Goal: Task Accomplishment & Management: Manage account settings

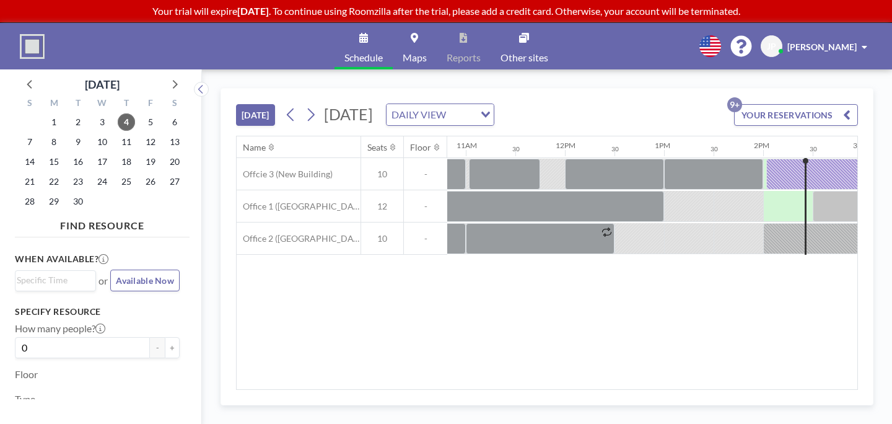
scroll to position [0, 1076]
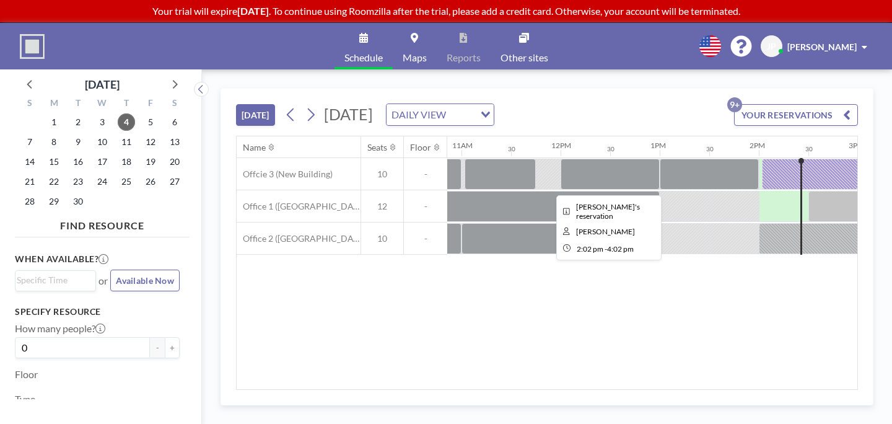
click at [762, 159] on div at bounding box center [861, 174] width 198 height 31
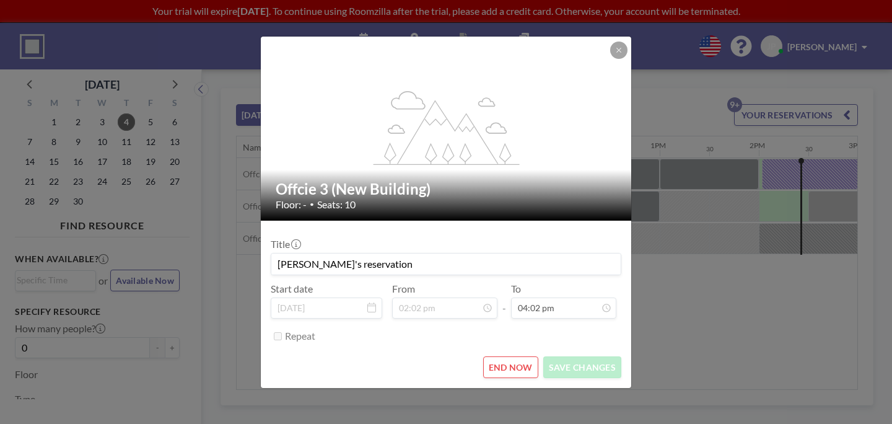
click at [364, 258] on input "[PERSON_NAME]'s reservation" at bounding box center [446, 263] width 350 height 21
type input "t"
type input "h"
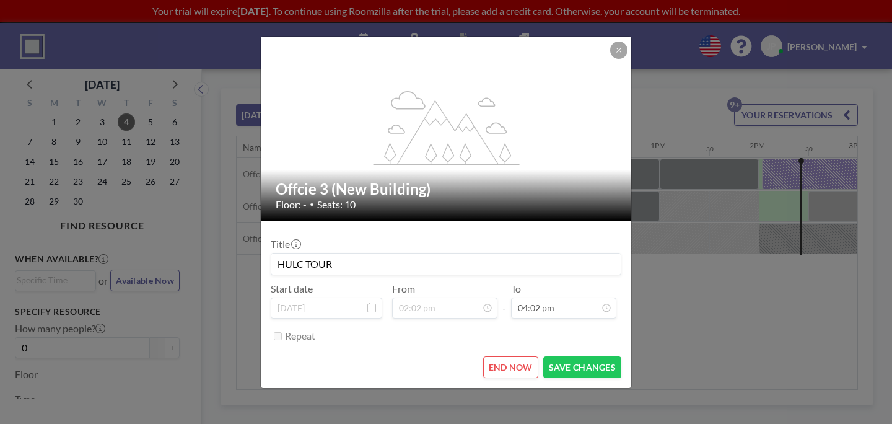
type input "HULC TOUR"
click at [569, 353] on form "Title HULC TOUR Start date [DATE] From 02:02 pm - To 04:02 pm Repeat END NOW SA…" at bounding box center [446, 304] width 371 height 167
click at [569, 356] on button "SAVE CHANGES" at bounding box center [582, 367] width 78 height 22
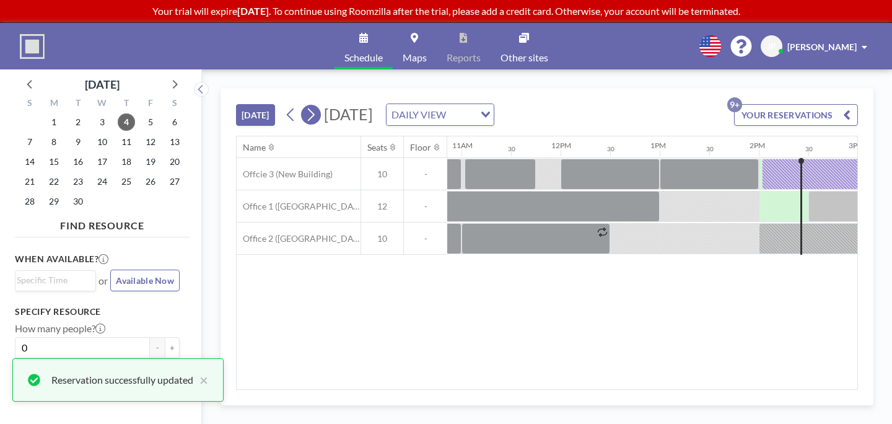
click at [305, 105] on icon at bounding box center [311, 114] width 12 height 19
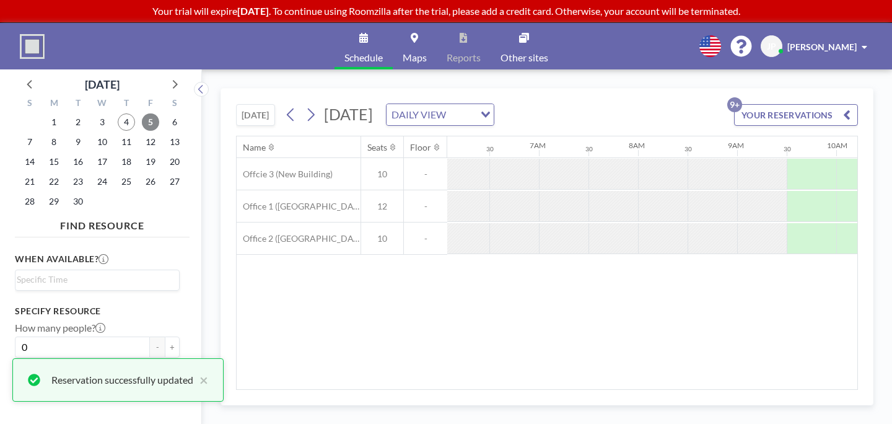
scroll to position [0, 604]
click at [142, 133] on span "12" at bounding box center [150, 141] width 17 height 17
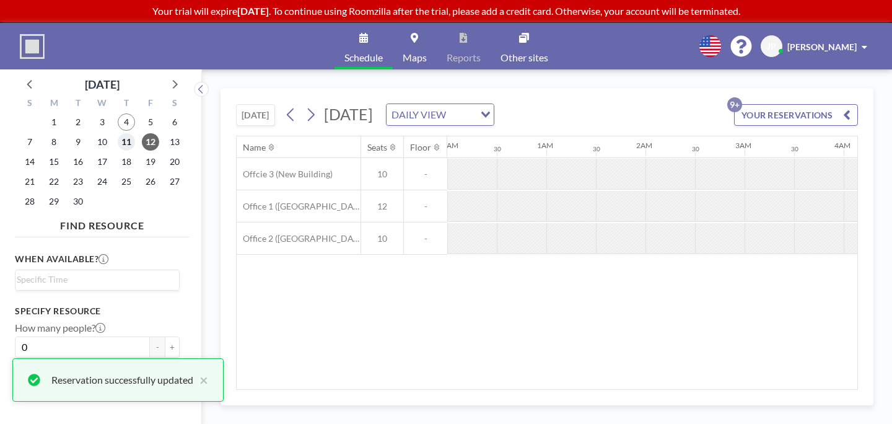
click at [118, 133] on span "11" at bounding box center [126, 141] width 17 height 17
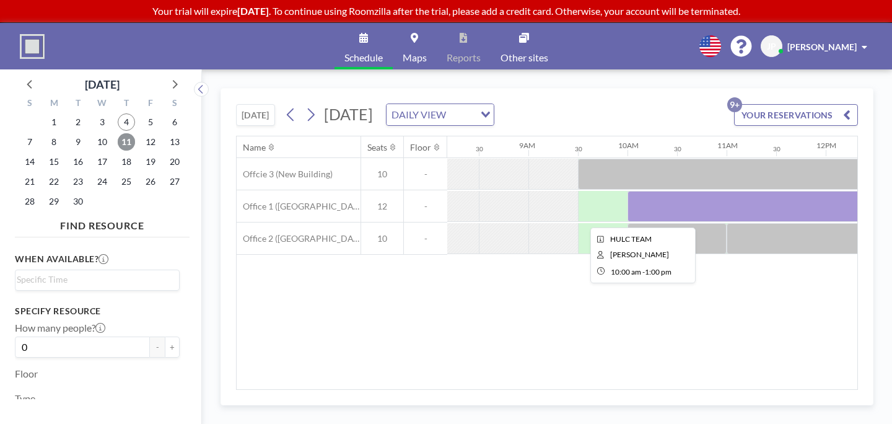
scroll to position [0, 812]
click at [48, 133] on span "8" at bounding box center [53, 141] width 17 height 17
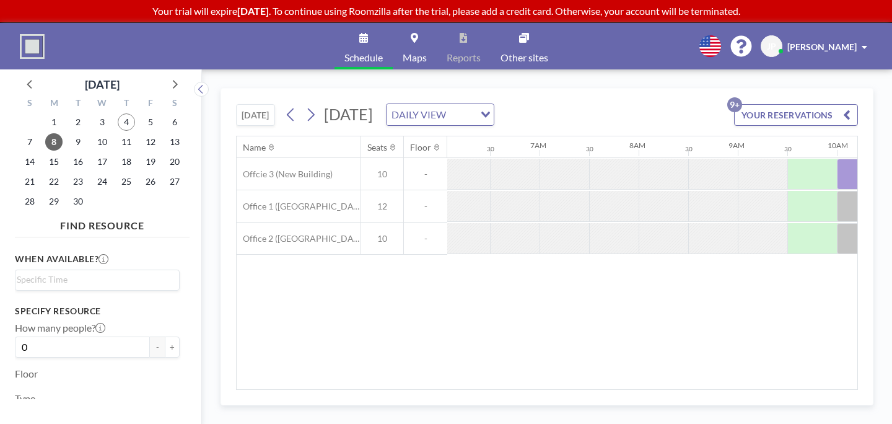
scroll to position [0, 604]
